Goal: Transaction & Acquisition: Subscribe to service/newsletter

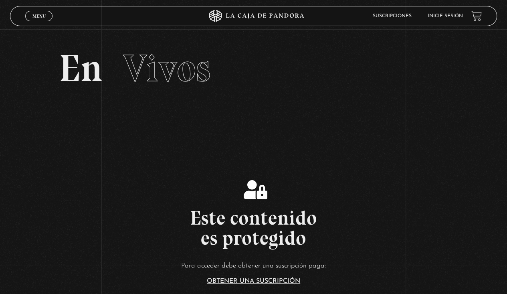
click at [448, 18] on link "Inicie sesión" at bounding box center [445, 16] width 35 height 5
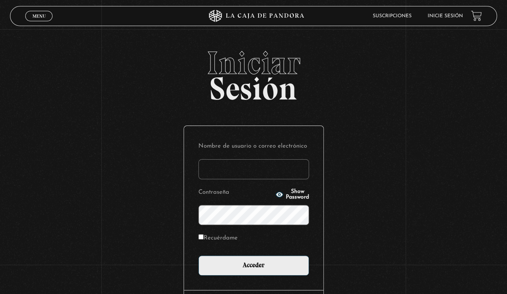
type input "[EMAIL_ADDRESS][DOMAIN_NAME]"
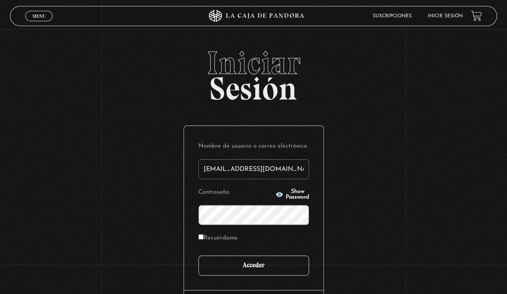
click at [231, 267] on input "Acceder" at bounding box center [253, 265] width 111 height 20
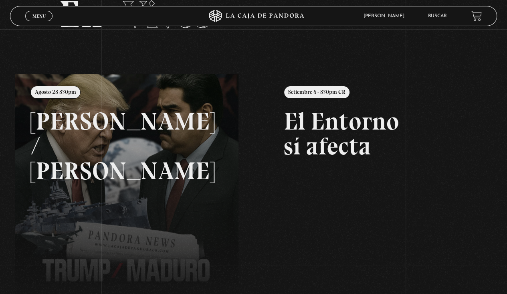
scroll to position [112, 0]
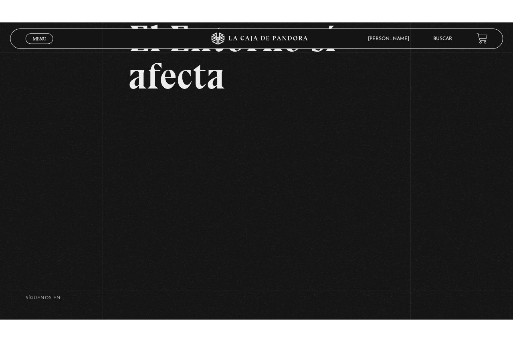
scroll to position [83, 0]
